Goal: Find specific page/section: Find specific page/section

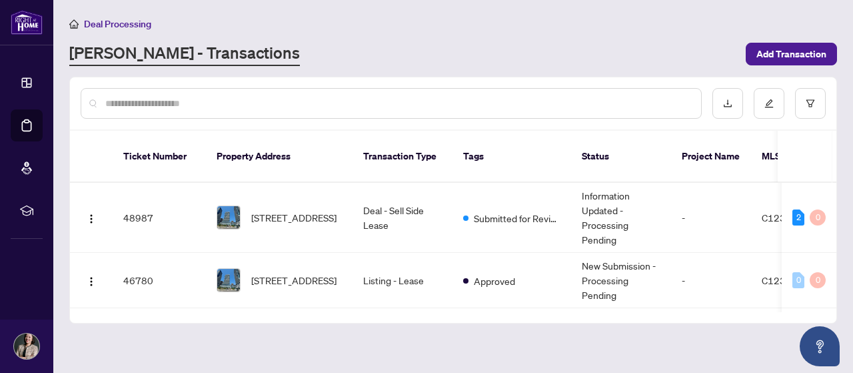
click at [127, 22] on span "Deal Processing" at bounding box center [117, 24] width 67 height 12
drag, startPoint x: 132, startPoint y: 22, endPoint x: 500, endPoint y: 32, distance: 368.2
click at [132, 22] on span "Deal Processing" at bounding box center [117, 24] width 67 height 12
click at [132, 25] on span "Deal Processing" at bounding box center [117, 24] width 67 height 12
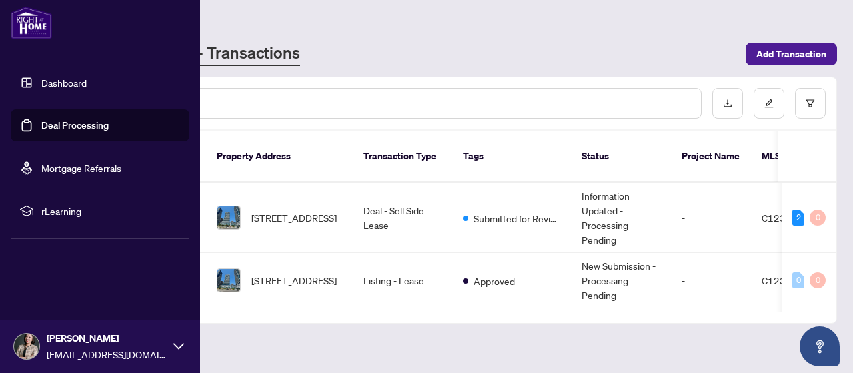
click at [64, 77] on link "Dashboard" at bounding box center [63, 83] width 45 height 12
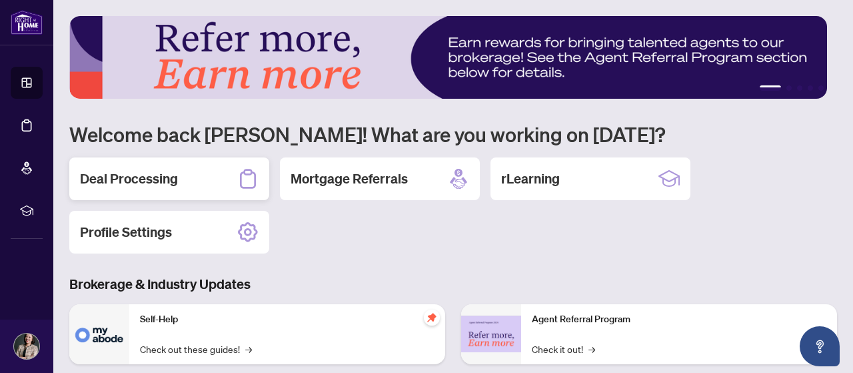
click at [153, 171] on h2 "Deal Processing" at bounding box center [129, 178] width 98 height 19
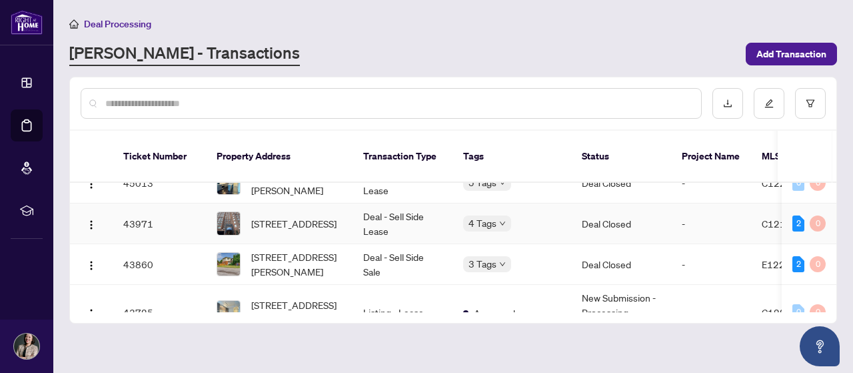
scroll to position [267, 0]
